Goal: Task Accomplishment & Management: Use online tool/utility

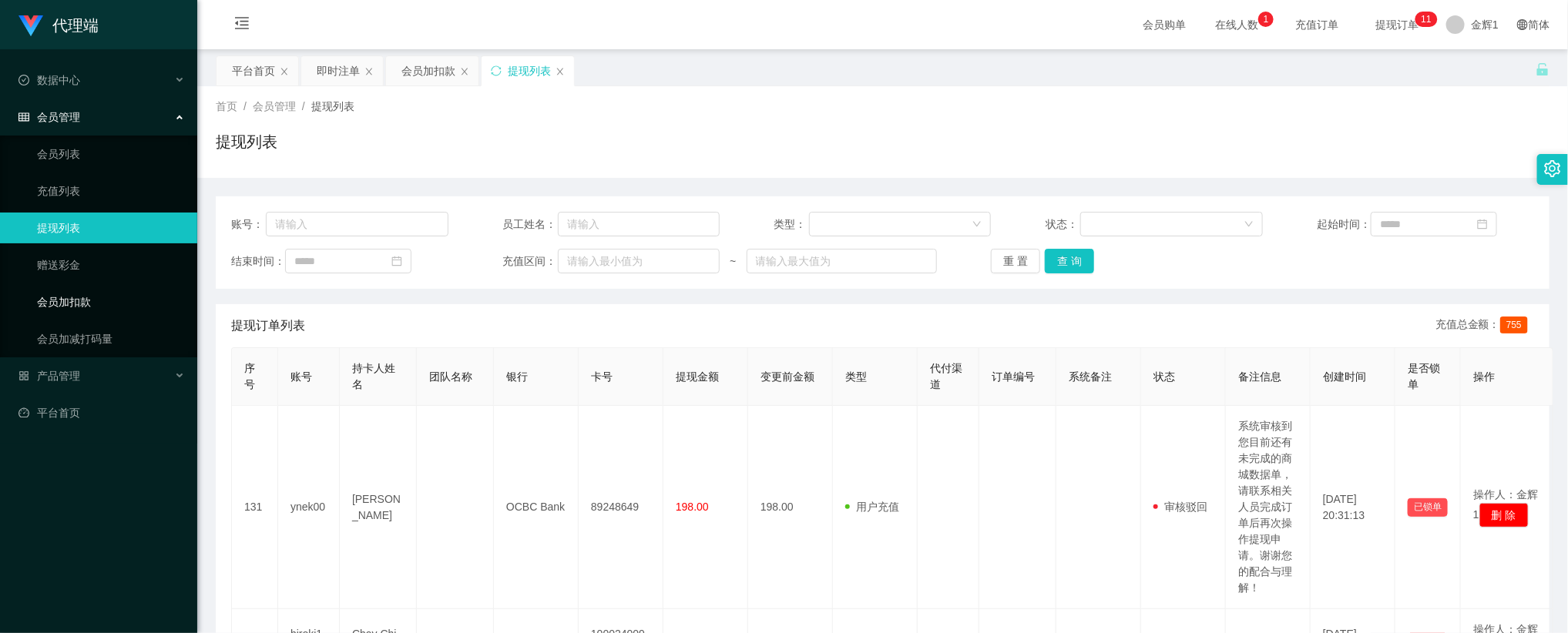
click at [96, 292] on link "会员加扣款" at bounding box center [111, 302] width 148 height 31
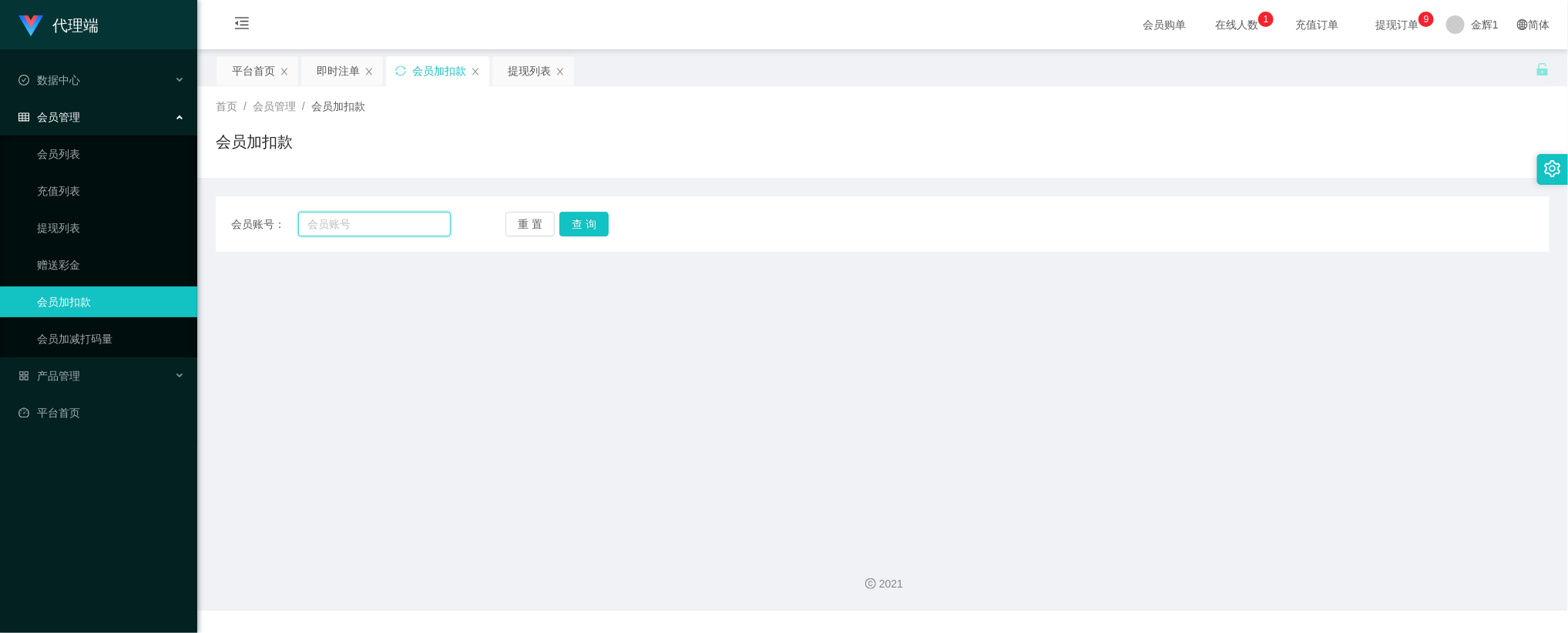
click at [354, 229] on input "text" at bounding box center [375, 224] width 153 height 25
paste input "Lim"
type input "Lim"
click at [587, 225] on button "查 询" at bounding box center [583, 224] width 49 height 25
click at [532, 229] on button "重 置" at bounding box center [529, 224] width 49 height 25
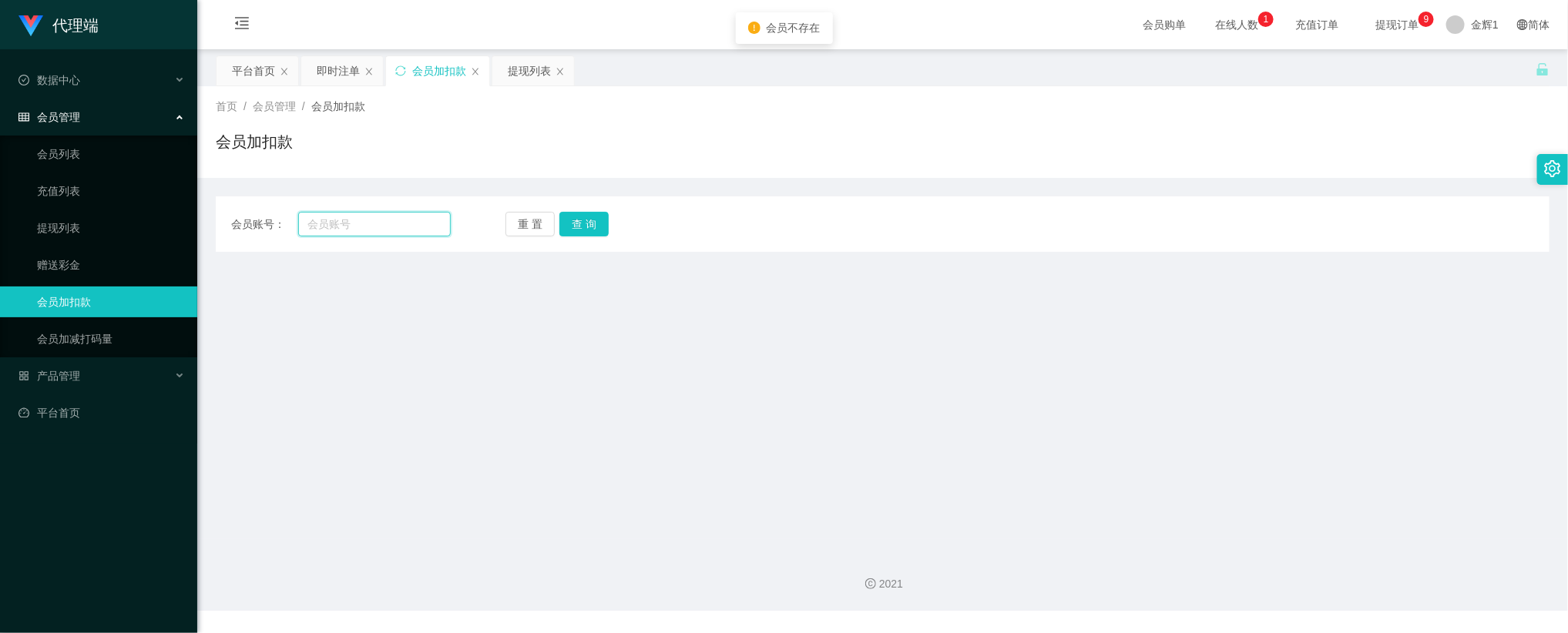
click at [436, 227] on input "text" at bounding box center [375, 224] width 153 height 25
paste input "Lim"
type input "Lim"
click at [573, 225] on button "查 询" at bounding box center [583, 224] width 49 height 25
click at [516, 225] on button "重 置" at bounding box center [529, 224] width 49 height 25
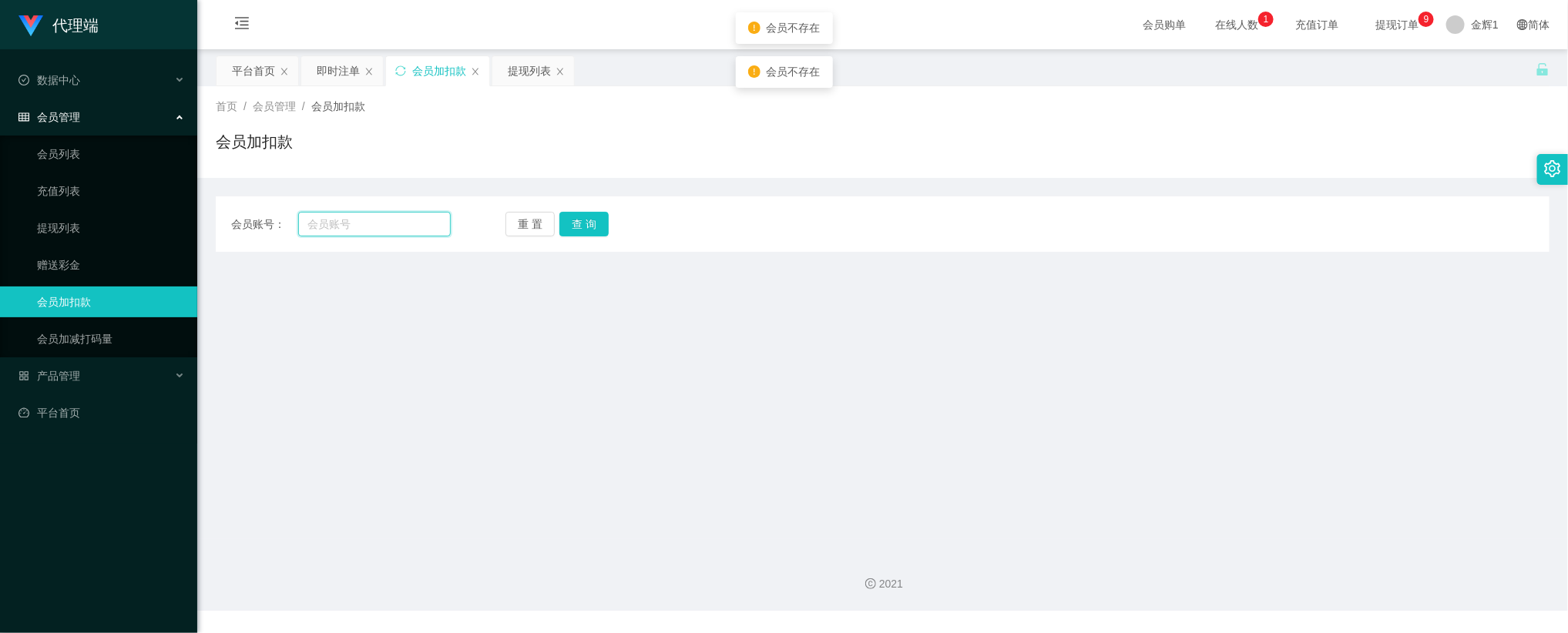
click at [409, 222] on input "text" at bounding box center [375, 224] width 153 height 25
